Goal: Transaction & Acquisition: Purchase product/service

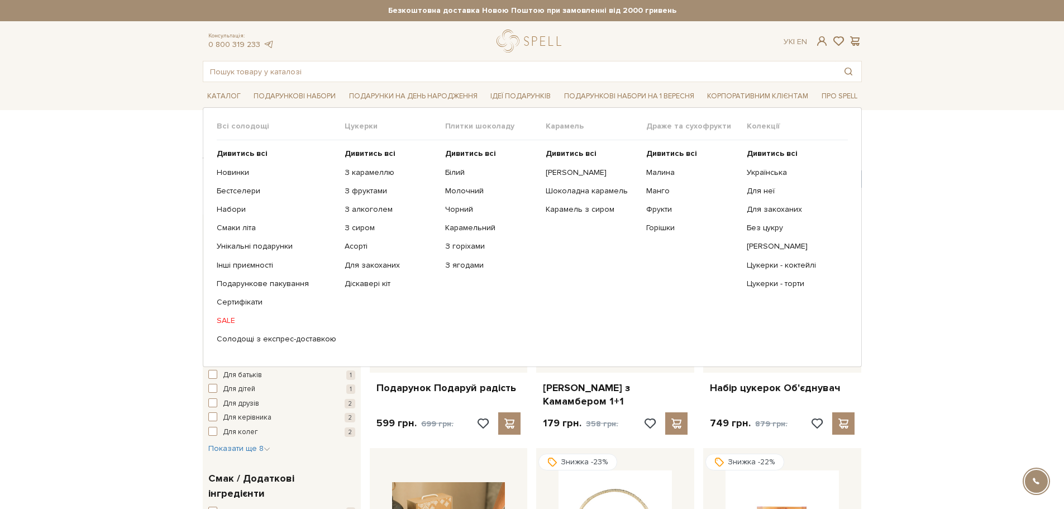
click at [227, 319] on link "SALE" at bounding box center [276, 320] width 119 height 10
